Goal: Information Seeking & Learning: Find specific fact

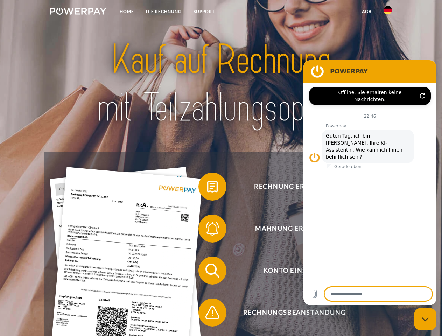
click at [78, 12] on img at bounding box center [78, 11] width 56 height 7
click at [388, 12] on img at bounding box center [388, 10] width 8 height 8
click at [367, 12] on link "agb" at bounding box center [367, 11] width 22 height 13
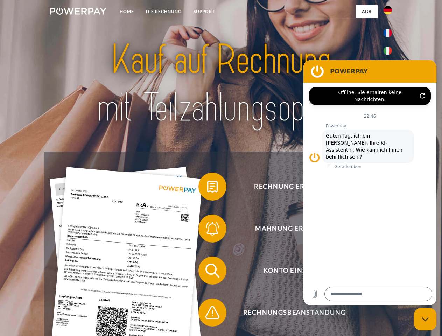
click at [207, 188] on span at bounding box center [202, 186] width 35 height 35
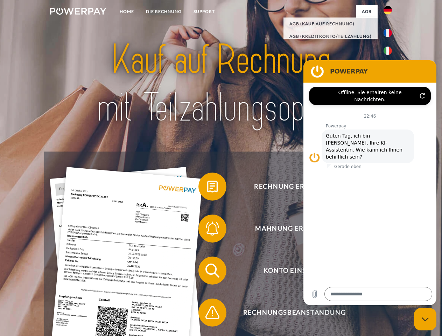
click at [207, 230] on div "Rechnung erhalten? Mahnung erhalten? Konto einsehen" at bounding box center [221, 292] width 354 height 280
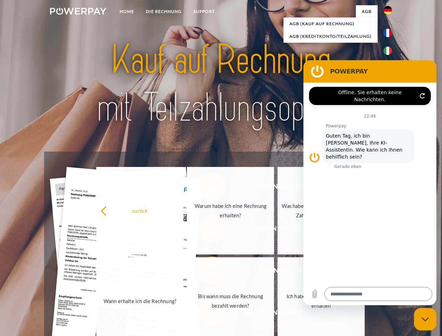
click at [207, 272] on link "Bis wann muss die Rechnung bezahlt werden?" at bounding box center [230, 301] width 87 height 88
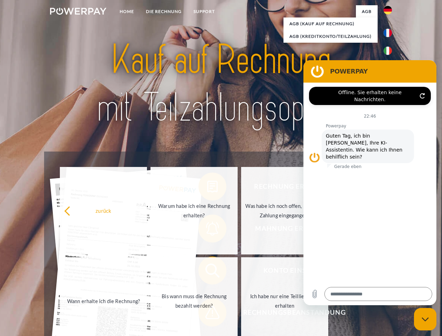
click at [207, 314] on span at bounding box center [202, 312] width 35 height 35
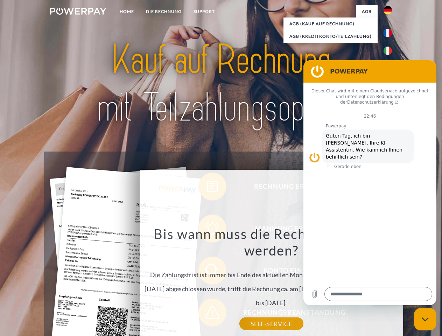
click at [425, 319] on icon "Messaging-Fenster schließen" at bounding box center [425, 319] width 7 height 5
type textarea "*"
